Goal: Navigation & Orientation: Understand site structure

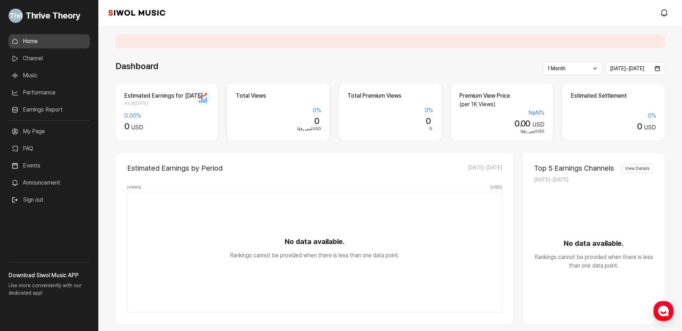
click at [47, 59] on link "Channel" at bounding box center [49, 58] width 81 height 14
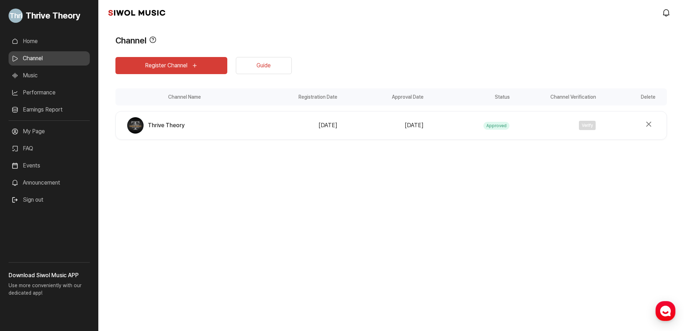
click at [48, 74] on link "Music" at bounding box center [49, 75] width 81 height 14
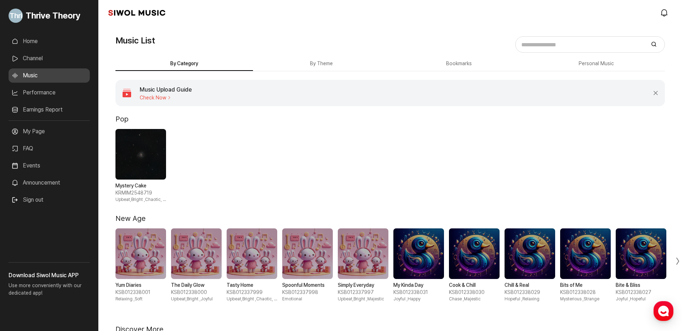
click at [47, 60] on link "Channel" at bounding box center [49, 58] width 81 height 14
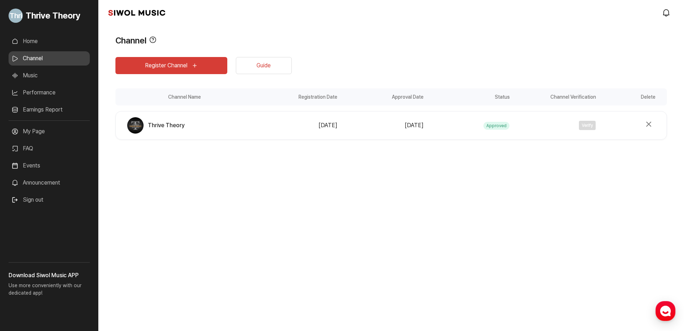
click at [589, 126] on div "Verify" at bounding box center [554, 125] width 82 height 9
click at [59, 75] on link "Music" at bounding box center [49, 75] width 81 height 14
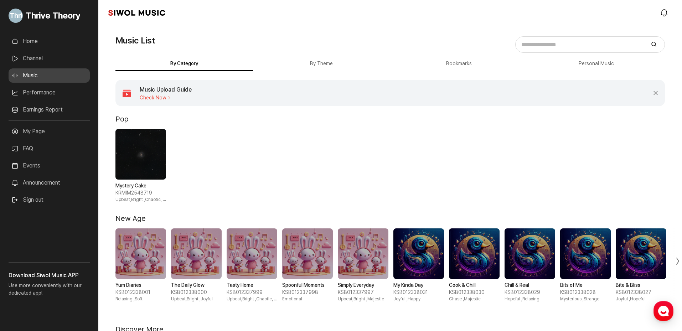
scroll to position [142, 0]
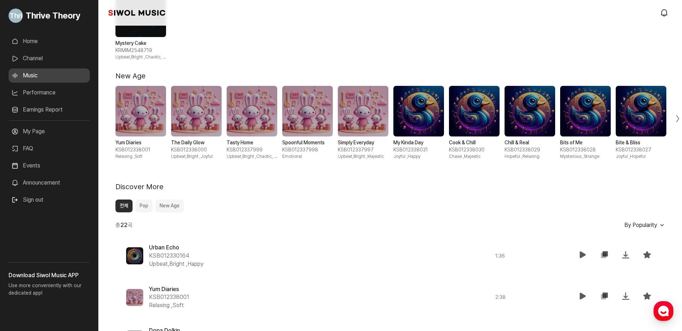
click at [56, 92] on link "Performance" at bounding box center [49, 92] width 81 height 14
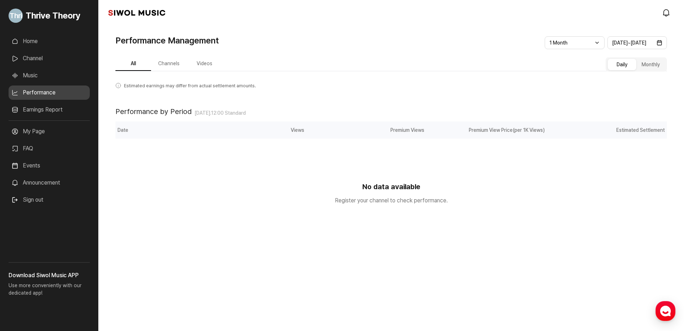
click at [45, 112] on link "Earnings Report" at bounding box center [49, 110] width 81 height 14
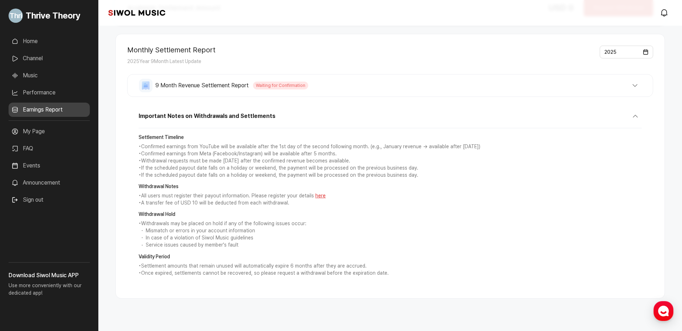
scroll to position [90, 0]
